Goal: Information Seeking & Learning: Learn about a topic

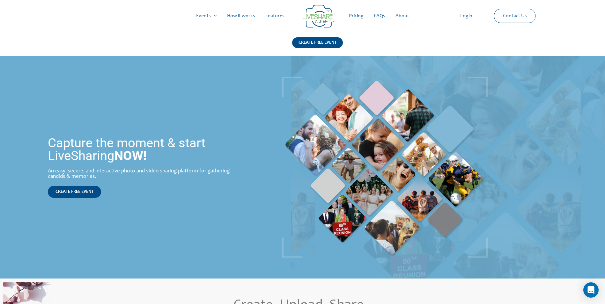
click at [359, 17] on link "Pricing" at bounding box center [356, 16] width 25 height 20
click at [251, 13] on link "How it works" at bounding box center [241, 16] width 38 height 20
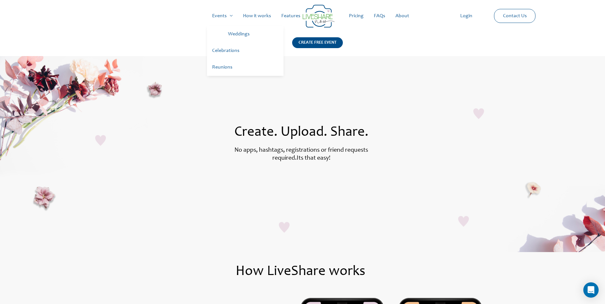
click at [236, 33] on link "Weddings" at bounding box center [253, 34] width 61 height 17
